Goal: Task Accomplishment & Management: Use online tool/utility

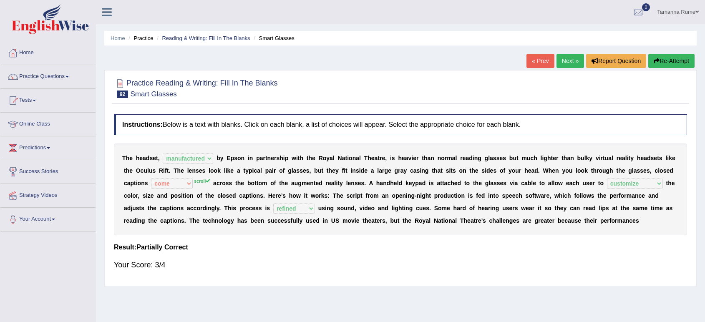
select select "manufactured"
select select "come"
select select "customize"
select select "refined"
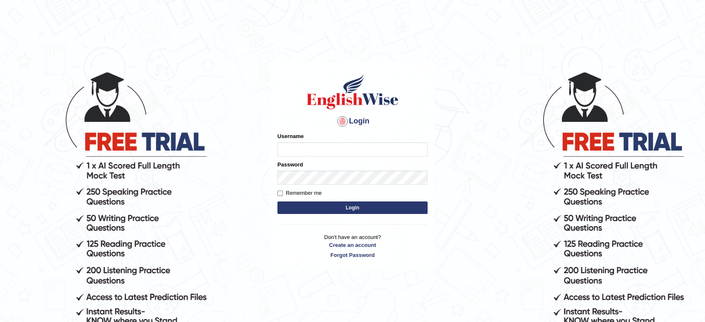
type input "Tamanna05"
click at [385, 207] on button "Login" at bounding box center [353, 208] width 150 height 13
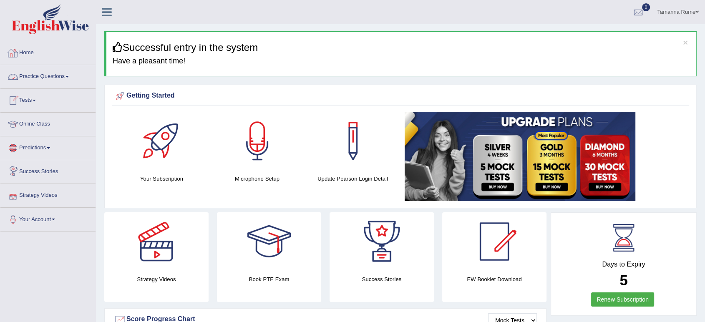
click at [21, 96] on link "Tests" at bounding box center [47, 99] width 95 height 21
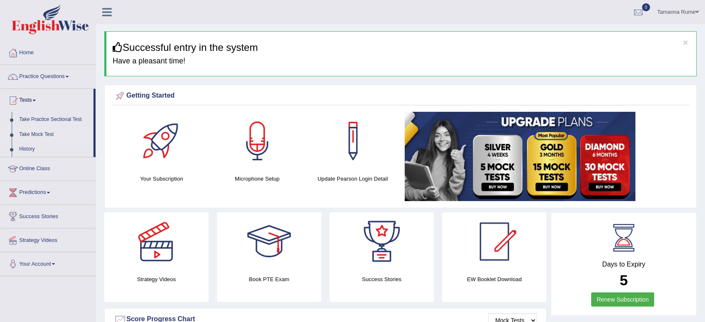
click at [35, 133] on link "Take Mock Test" at bounding box center [54, 134] width 78 height 15
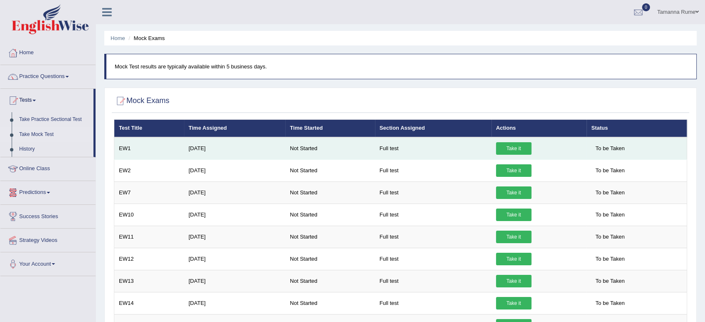
click at [506, 147] on link "Take it" at bounding box center [513, 148] width 35 height 13
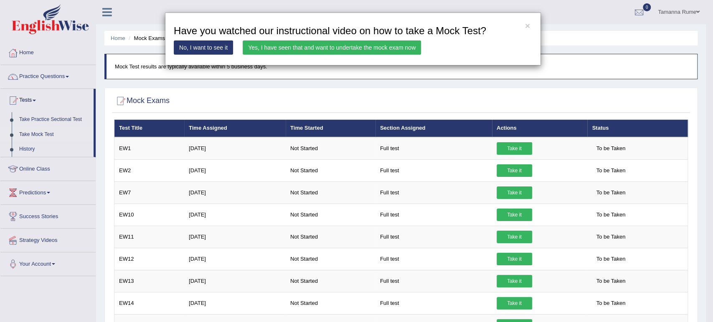
click at [224, 91] on div "× Have you watched our instructional video on how to take a Mock Test? No, I wa…" at bounding box center [356, 161] width 713 height 322
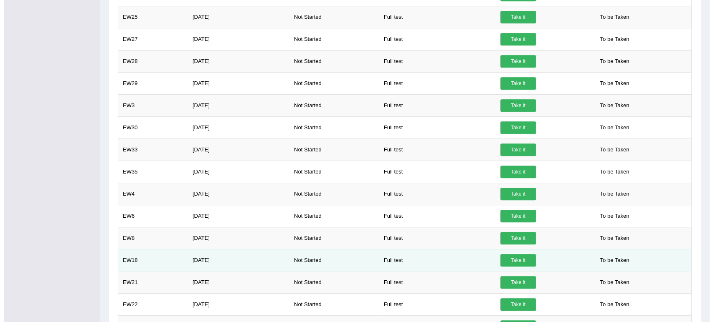
scroll to position [586, 0]
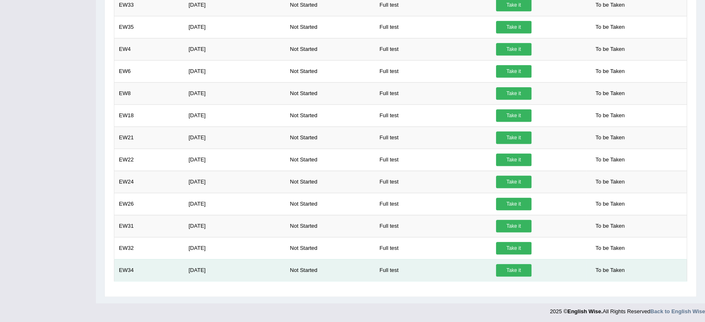
click at [511, 269] on link "Take it" at bounding box center [513, 270] width 35 height 13
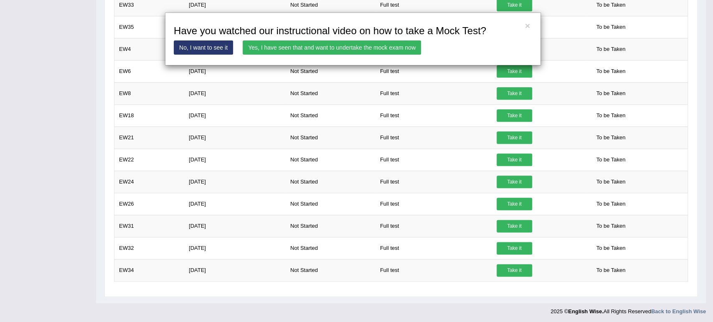
click at [359, 45] on link "Yes, I have seen that and want to undertake the mock exam now" at bounding box center [332, 47] width 178 height 14
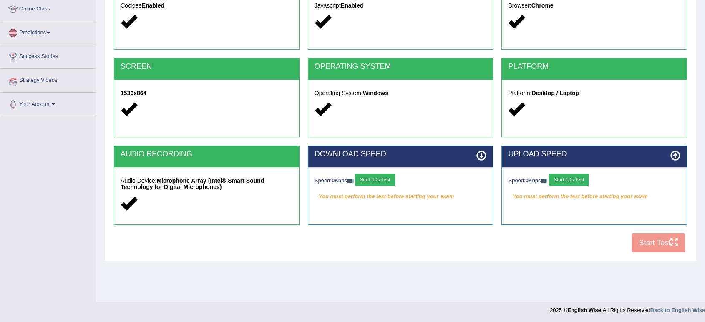
scroll to position [116, 0]
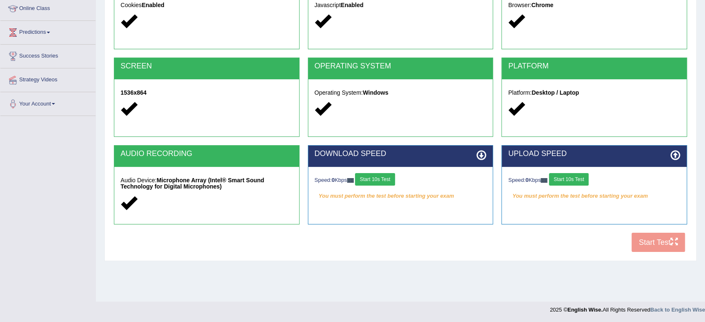
click at [374, 177] on button "Start 10s Test" at bounding box center [375, 179] width 40 height 13
click at [573, 179] on button "Start 10s Test" at bounding box center [569, 179] width 40 height 13
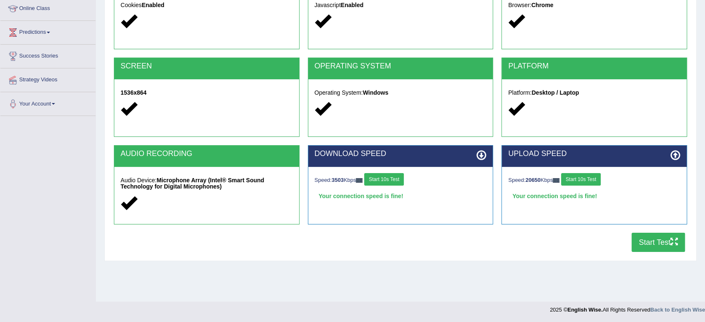
click at [641, 244] on button "Start Test" at bounding box center [658, 242] width 53 height 19
